Goal: Contribute content

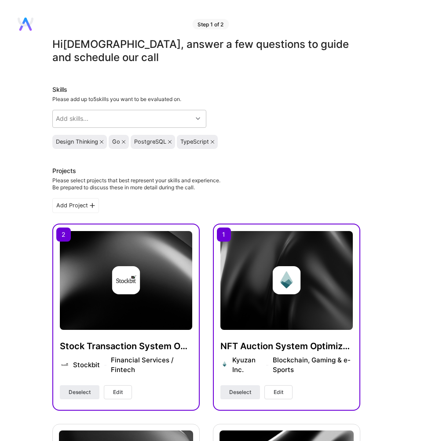
scroll to position [424, 0]
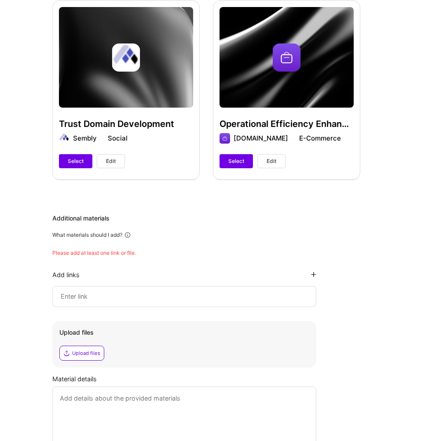
click at [162, 294] on input at bounding box center [184, 296] width 249 height 11
paste input "[URL][DOMAIN_NAME][PERSON_NAME]"
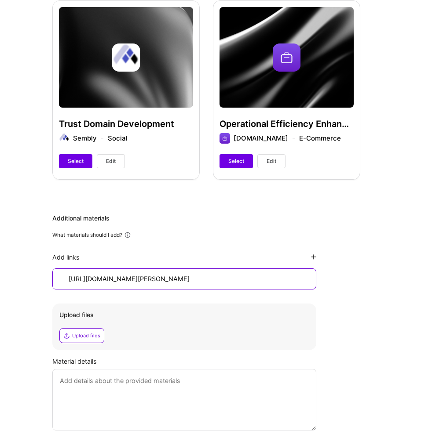
scroll to position [0, 176]
type input "[URL][DOMAIN_NAME][PERSON_NAME]"
click at [308, 257] on div "Add links" at bounding box center [184, 257] width 264 height 8
click at [313, 257] on icon at bounding box center [313, 256] width 5 height 5
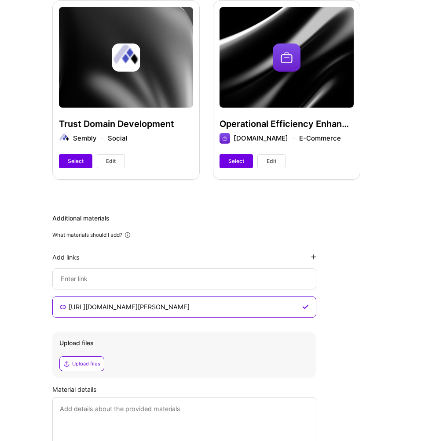
click at [96, 366] on div "Upload files" at bounding box center [86, 363] width 28 height 7
click at [88, 363] on div "Upload files" at bounding box center [86, 363] width 28 height 7
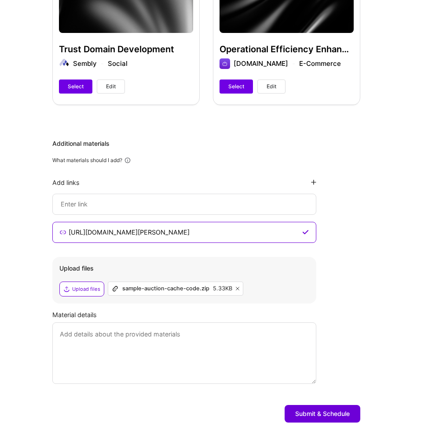
scroll to position [516, 0]
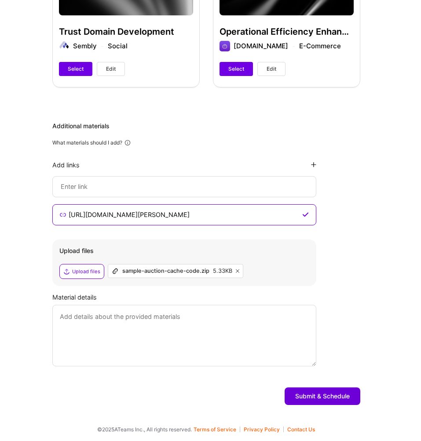
click at [221, 335] on textarea at bounding box center [184, 336] width 264 height 62
click at [177, 323] on textarea at bounding box center [184, 336] width 264 height 62
paste textarea "I designed and implemented an optimized auction flow for blockchain assets. The…"
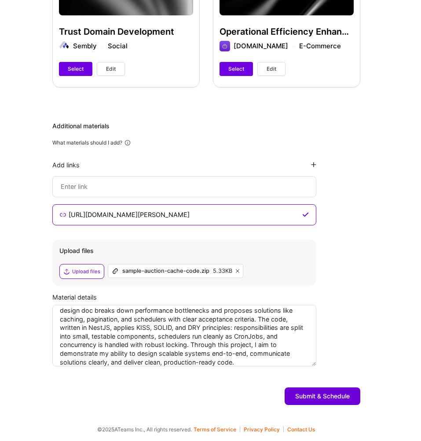
scroll to position [0, 0]
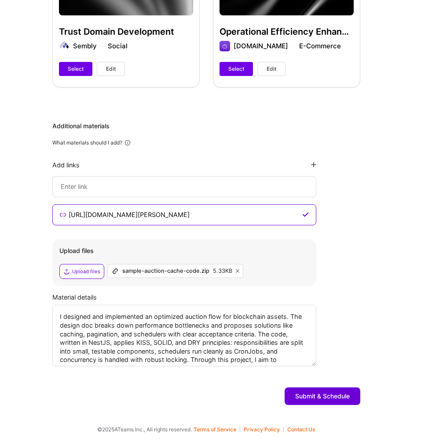
click at [58, 317] on textarea "I designed and implemented an optimized auction flow for blockchain assets. The…" at bounding box center [184, 336] width 264 height 62
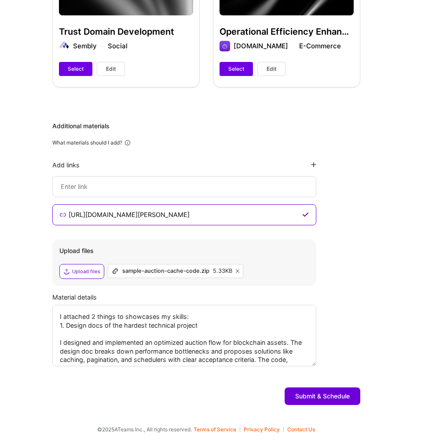
click at [124, 326] on textarea "I attached 2 things to showcases my skills: 1. Design docs of the hardest techn…" at bounding box center [184, 336] width 264 height 62
click at [214, 326] on textarea "I attached 2 things to showcases my skills: 1. Design docs of the hardest techn…" at bounding box center [184, 336] width 264 height 62
click at [133, 328] on textarea "I attached 2 things to showcases my skills: 1. Design docs of the hardest techn…" at bounding box center [184, 336] width 264 height 62
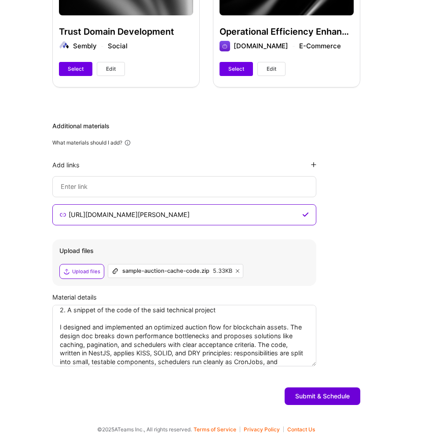
scroll to position [32, 0]
drag, startPoint x: 290, startPoint y: 329, endPoint x: 260, endPoint y: 348, distance: 36.1
click at [260, 348] on textarea "I attached 2 things to showcases my skills: 1. Design docs of the most challeng…" at bounding box center [184, 336] width 264 height 62
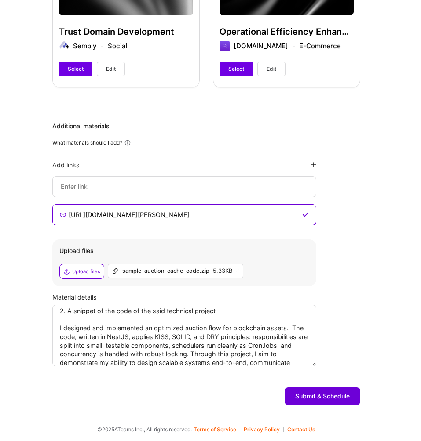
scroll to position [8, 0]
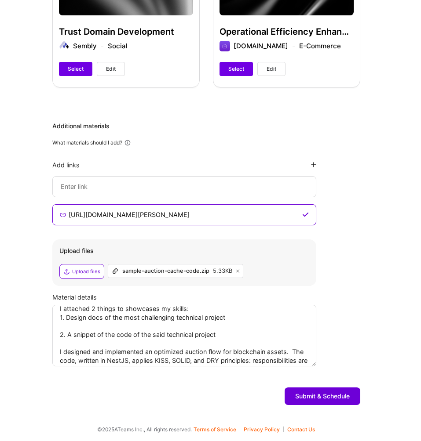
click at [220, 328] on textarea "I attached 2 things to showcases my skills: 1. Design docs of the most challeng…" at bounding box center [184, 336] width 264 height 62
paste textarea "The design doc breaks down performance bottlenecks and proposes solutions like …"
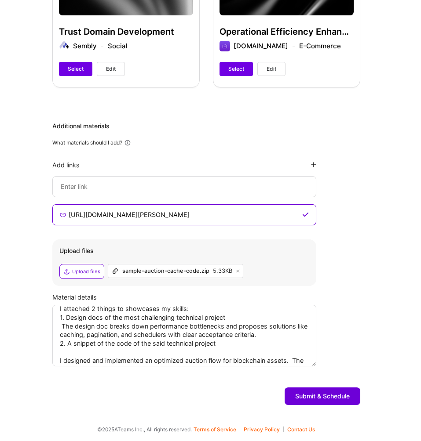
click at [62, 323] on textarea "I attached 2 things to showcases my skills: 1. Design docs of the most challeng…" at bounding box center [184, 336] width 264 height 62
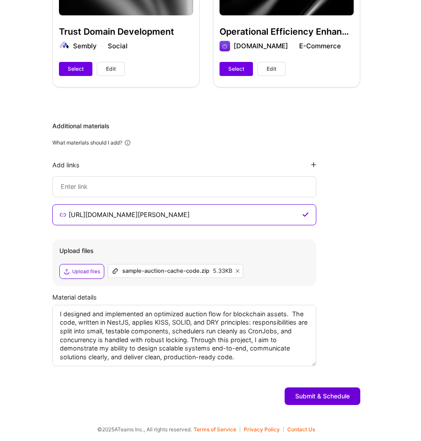
scroll to position [67, 0]
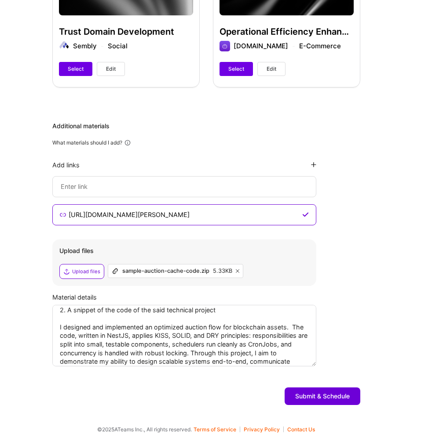
drag, startPoint x: 293, startPoint y: 327, endPoint x: 73, endPoint y: 319, distance: 219.4
click at [73, 319] on textarea "I attached 2 things to showcases my skills: 1. Design docs of the most challeng…" at bounding box center [184, 336] width 264 height 62
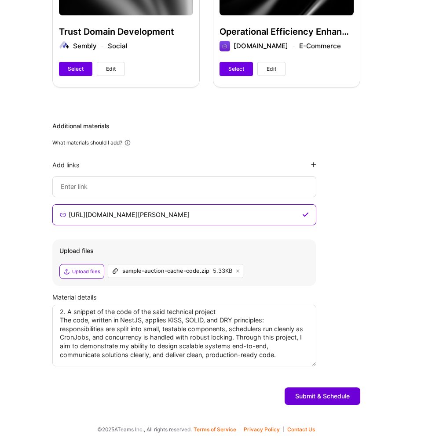
scroll to position [65, 0]
click at [121, 322] on textarea "I attached 2 things to showcases my skills: 1. Design docs of the most challeng…" at bounding box center [184, 336] width 264 height 62
click at [196, 335] on textarea "I attached 2 things to showcases my skills: 1. Design docs of the most challeng…" at bounding box center [184, 336] width 264 height 62
click at [291, 356] on textarea "I attached 2 things to showcases my skills: 1. Design docs of the most challeng…" at bounding box center [184, 336] width 264 height 62
click at [237, 338] on textarea "I attached 2 things to showcases my skills: 1. Design docs of the most challeng…" at bounding box center [184, 336] width 264 height 62
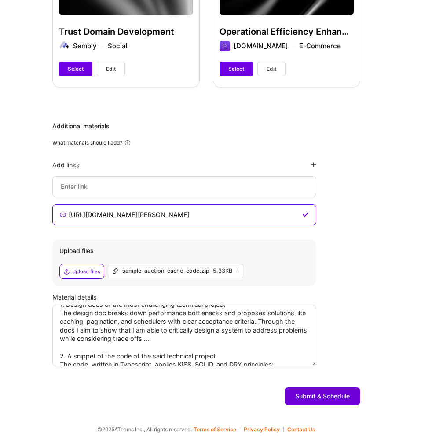
scroll to position [13, 0]
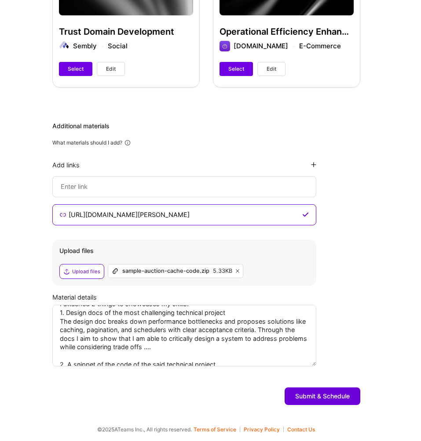
drag, startPoint x: 195, startPoint y: 344, endPoint x: 264, endPoint y: 330, distance: 69.8
click at [264, 330] on textarea "I attached 2 things to showcases my skills: 1. Design docs of the most challeng…" at bounding box center [184, 336] width 264 height 62
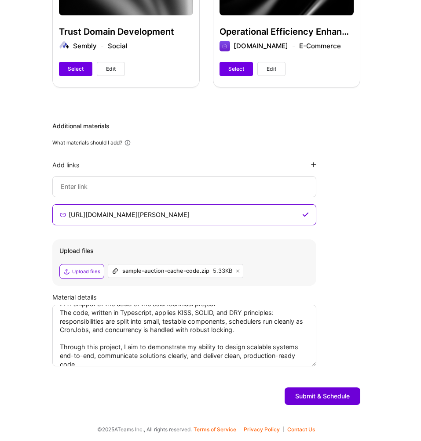
scroll to position [65, 0]
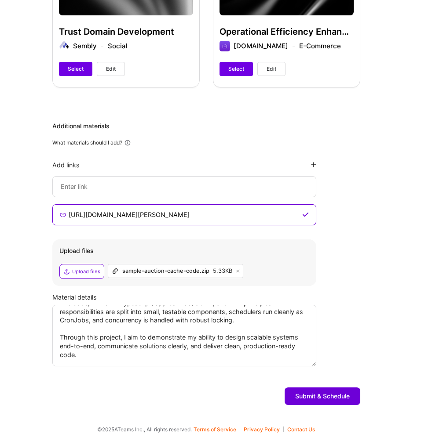
click at [98, 339] on textarea "I attached 2 things to showcases my skills: 1. Design docs of the most challeng…" at bounding box center [184, 336] width 264 height 62
click at [115, 336] on textarea "I attached 2 things to showcases my skills: 1. Design docs of the most challeng…" at bounding box center [184, 336] width 264 height 62
click at [143, 349] on textarea "I attached 2 things to showcases my skills: 1. Design docs of the most challeng…" at bounding box center [184, 336] width 264 height 62
click at [158, 354] on textarea "I attached 2 things to showcases my skills: 1. Design docs of the most challeng…" at bounding box center [184, 336] width 264 height 62
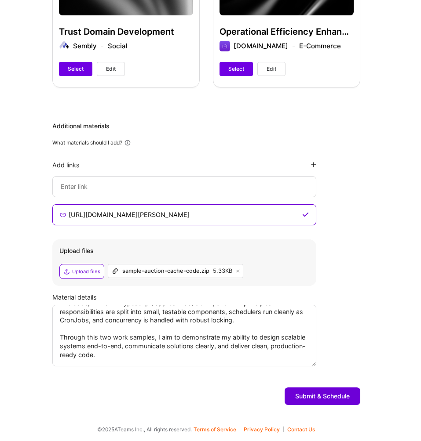
type textarea "I attached 2 things to showcases my skills: 1. Design docs of the most challeng…"
